Goal: Transaction & Acquisition: Purchase product/service

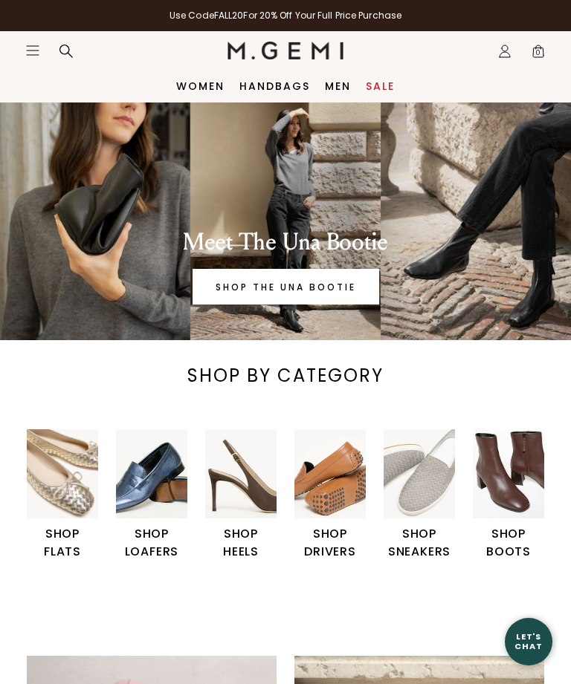
click at [502, 484] on img "6 / 6" at bounding box center [508, 473] width 71 height 89
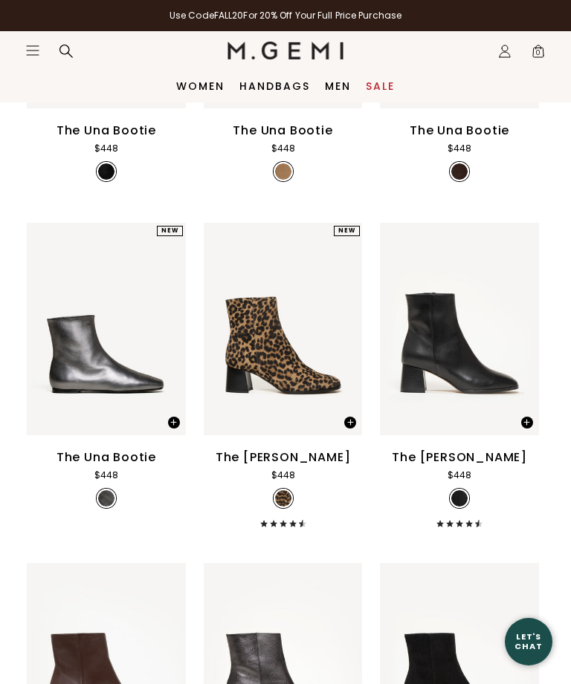
scroll to position [379, 0]
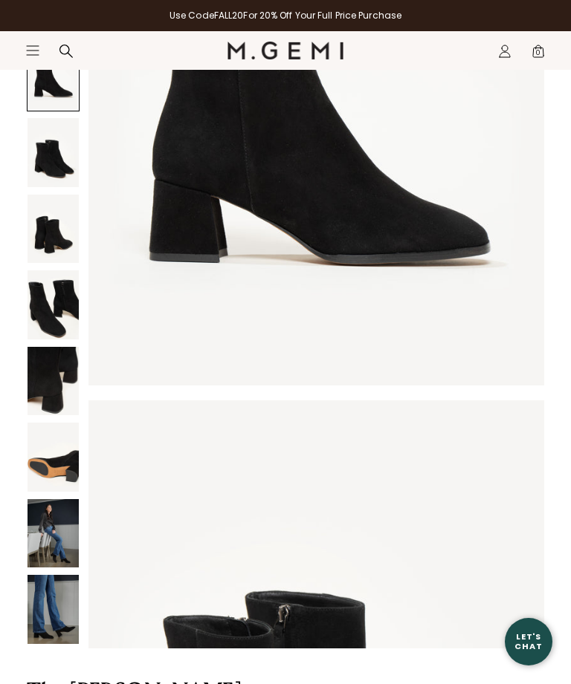
scroll to position [266, 0]
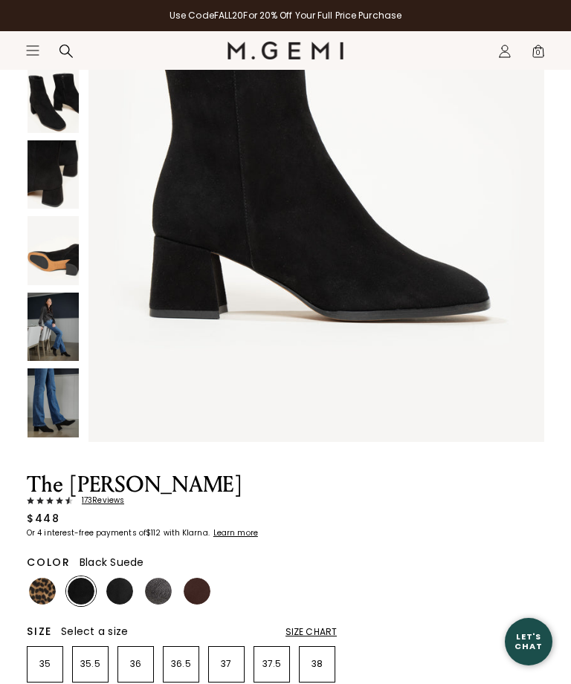
click at [315, 678] on li "38" at bounding box center [317, 664] width 36 height 36
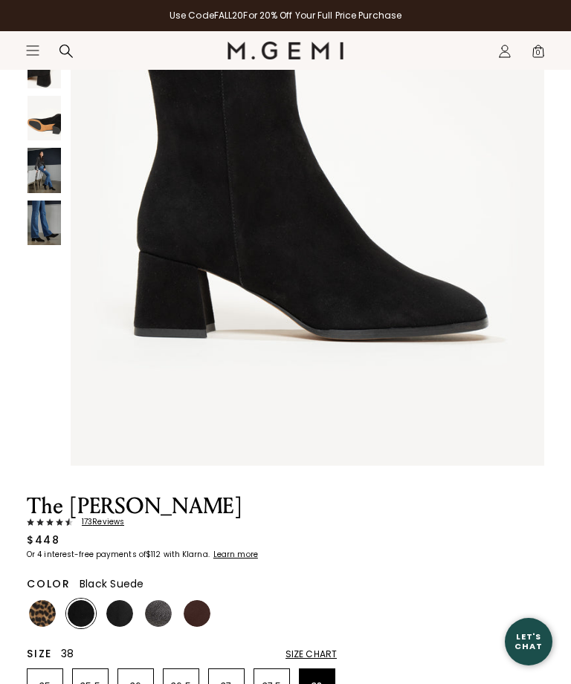
scroll to position [341, 0]
